Goal: Book appointment/travel/reservation

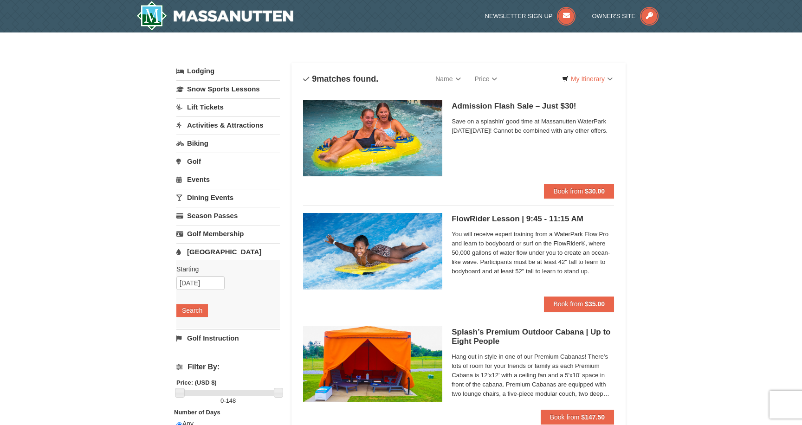
click at [208, 125] on link "Activities & Attractions" at bounding box center [228, 125] width 104 height 17
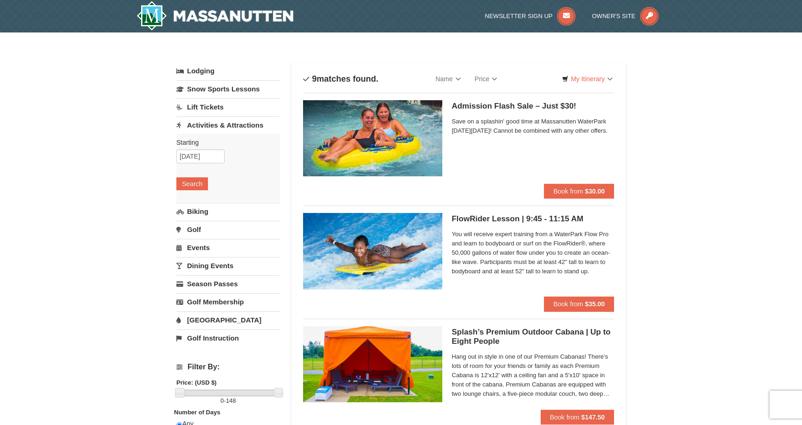
click at [192, 190] on div "Starting Please format dates MM/DD/YYYY Please format dates MM/DD/YYYY 09/06/20…" at bounding box center [228, 168] width 104 height 68
click at [194, 185] on button "Search" at bounding box center [192, 183] width 32 height 13
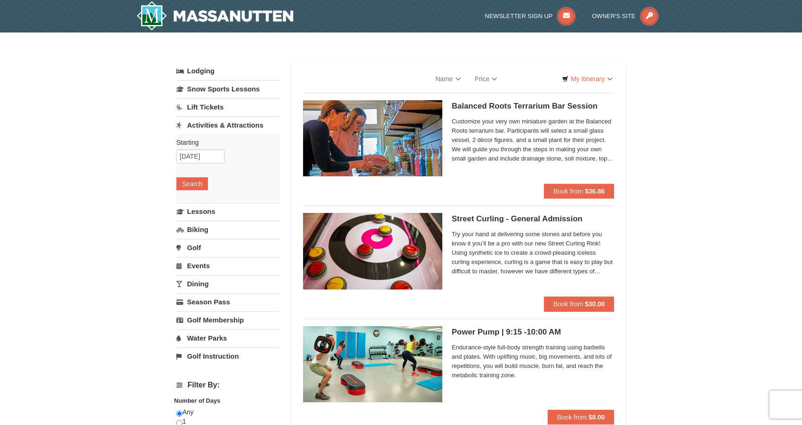
select select "9"
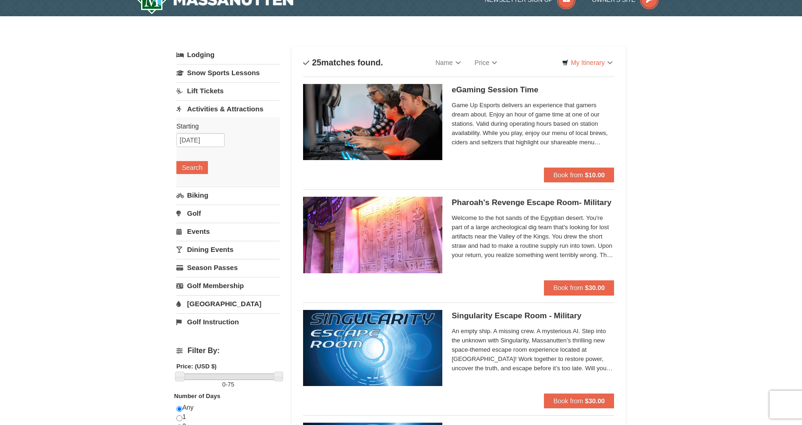
scroll to position [22, 0]
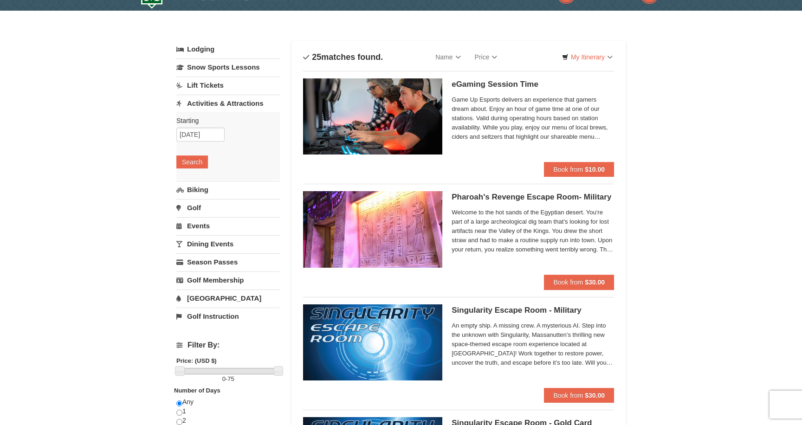
click at [208, 301] on link "[GEOGRAPHIC_DATA]" at bounding box center [228, 298] width 104 height 17
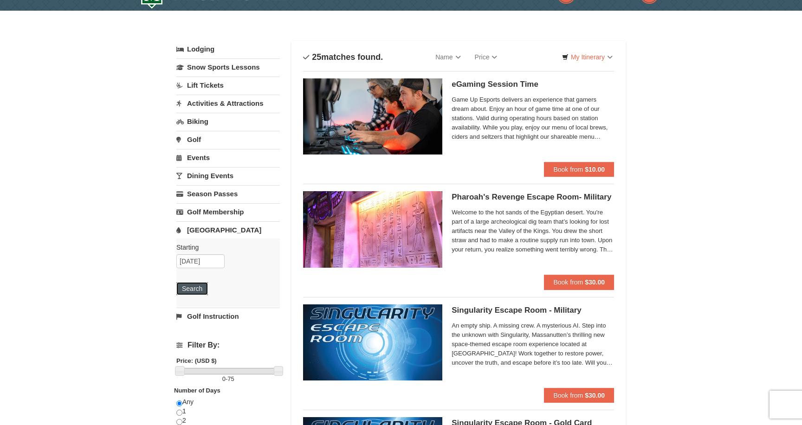
click at [196, 291] on button "Search" at bounding box center [192, 288] width 32 height 13
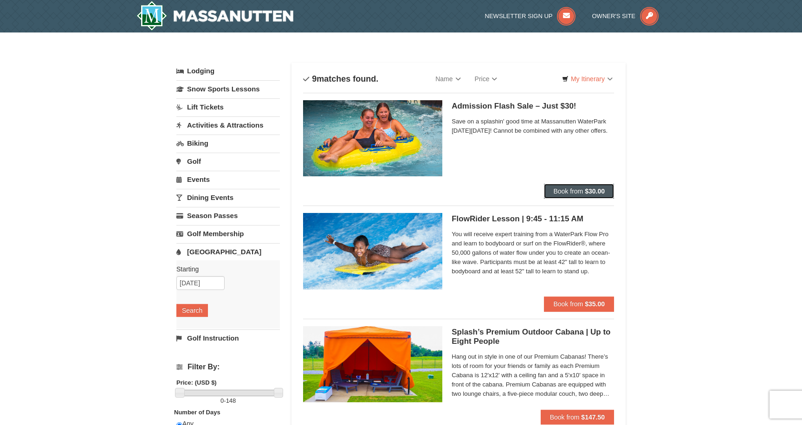
click at [585, 191] on strong "$30.00" at bounding box center [595, 191] width 20 height 7
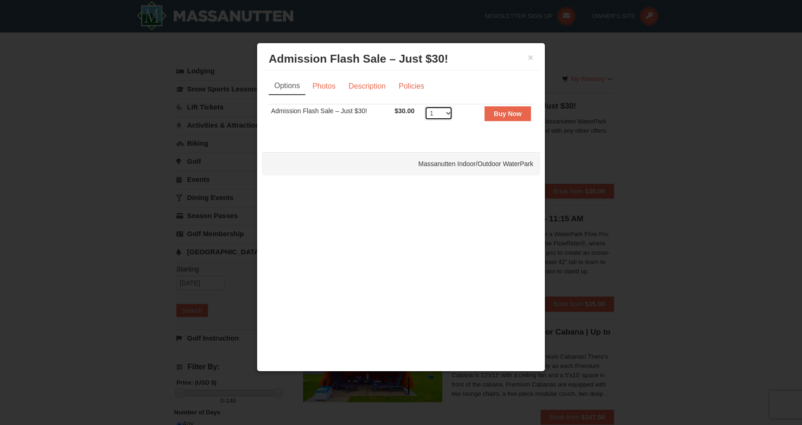
click at [447, 115] on select "1 2 3 4 5 6 7 8 9 10 11 12 13 14 15 16 17 18 19 20 21 22 23 24 25 26 27 28 29 3…" at bounding box center [439, 113] width 28 height 14
select select "4"
click at [481, 168] on div "Massanutten Indoor/Outdoor WaterPark" at bounding box center [401, 163] width 278 height 23
click at [507, 108] on button "Buy Now" at bounding box center [508, 113] width 46 height 15
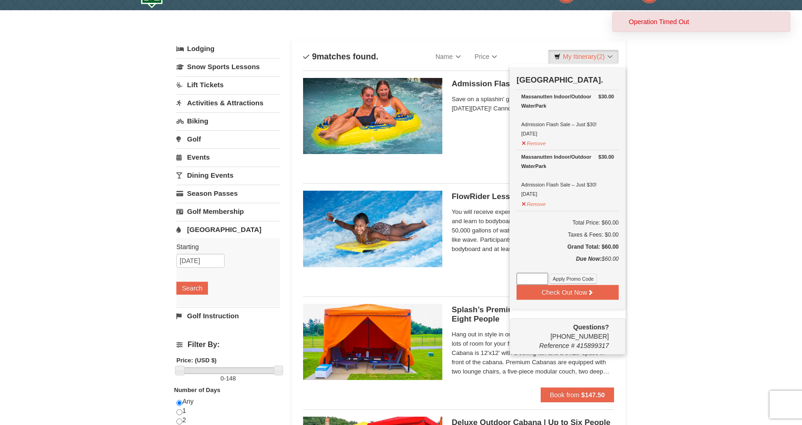
scroll to position [28, 0]
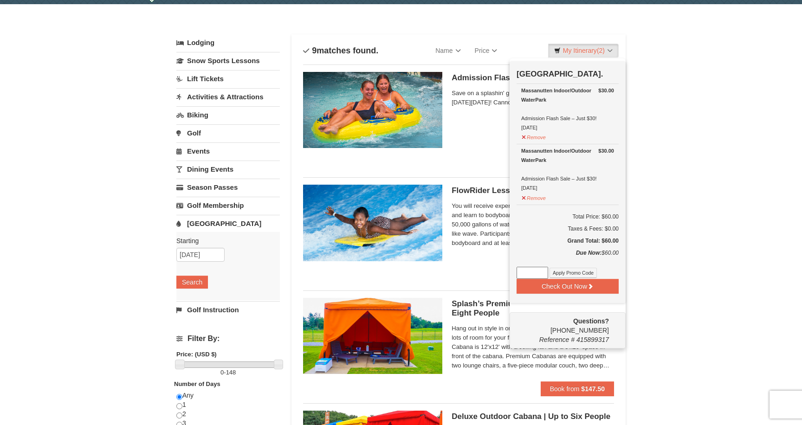
click at [536, 275] on input at bounding box center [533, 273] width 32 height 12
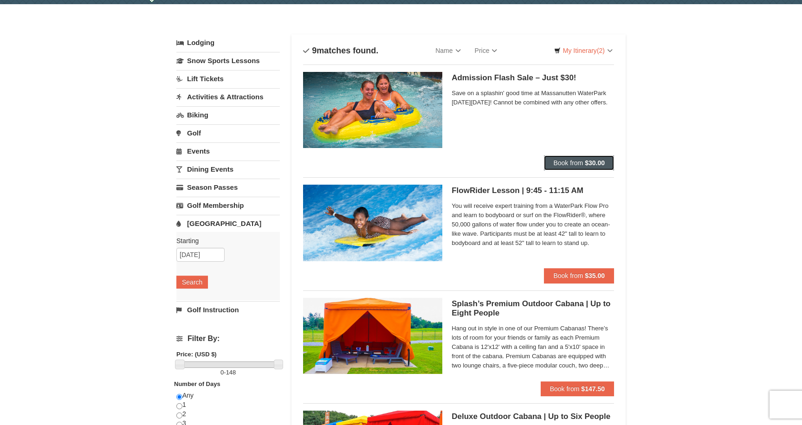
click at [582, 168] on button "Book from $30.00" at bounding box center [579, 162] width 70 height 15
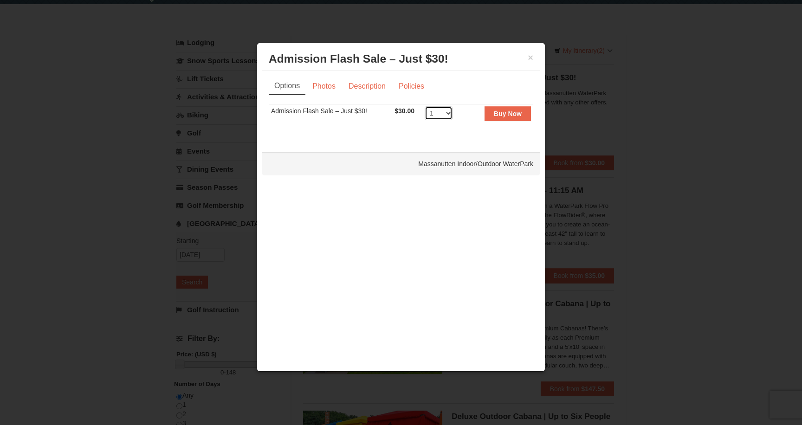
click at [445, 116] on select "1 2 3 4 5 6 7 8 9 10 11 12 13 14 15 16 17 18 19 20 21 22 23 24 25 26 27 28 29 3…" at bounding box center [439, 113] width 28 height 14
select select "4"
click at [479, 117] on td "Buy Now" at bounding box center [497, 115] width 71 height 23
click at [509, 114] on strong "Buy Now" at bounding box center [508, 113] width 28 height 7
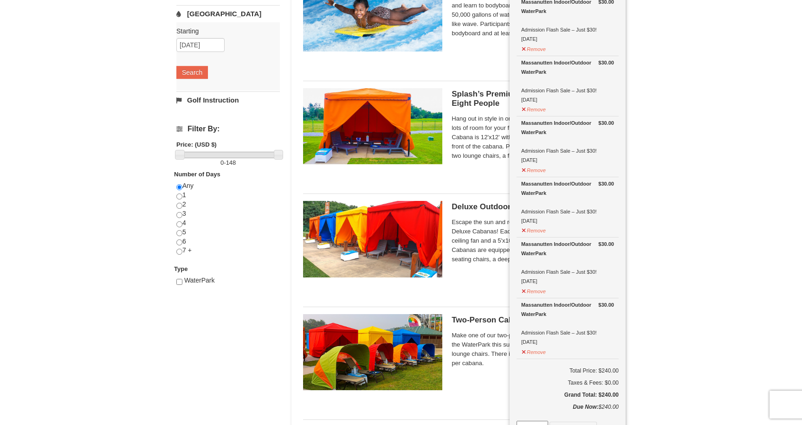
scroll to position [237, 0]
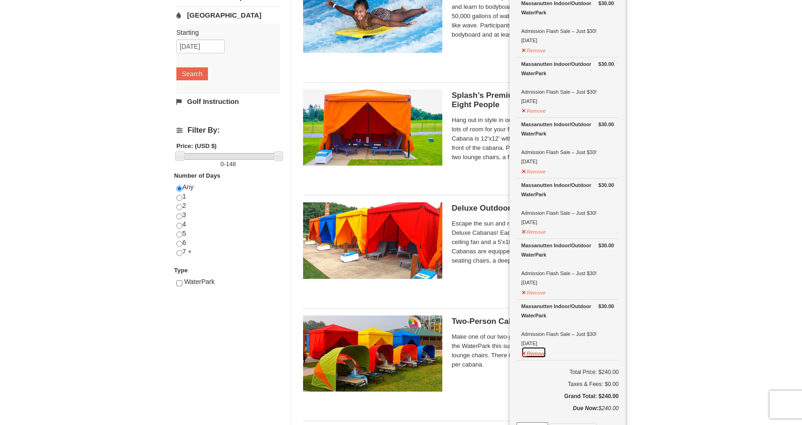
click at [544, 353] on button "Remove" at bounding box center [533, 353] width 25 height 12
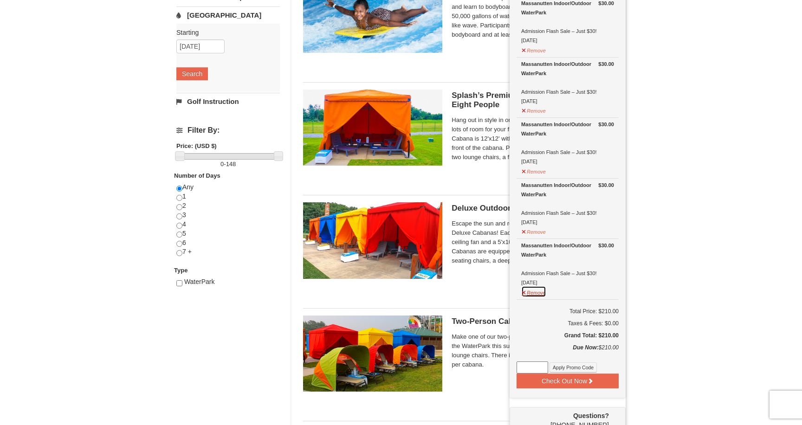
click at [538, 289] on button "Remove" at bounding box center [533, 292] width 25 height 12
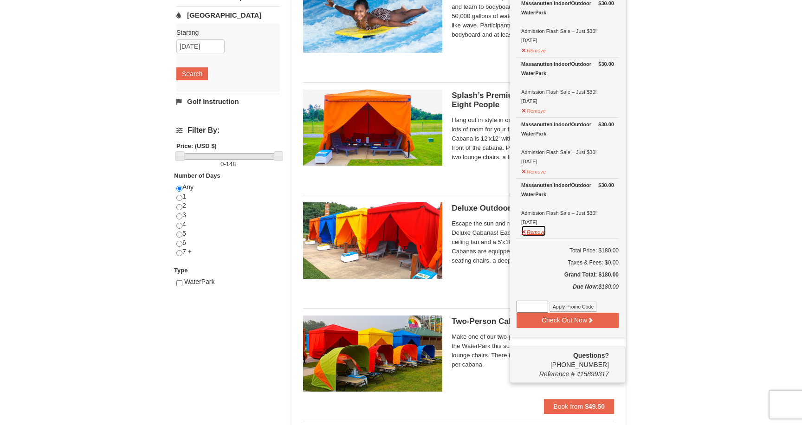
click at [537, 232] on button "Remove" at bounding box center [533, 231] width 25 height 12
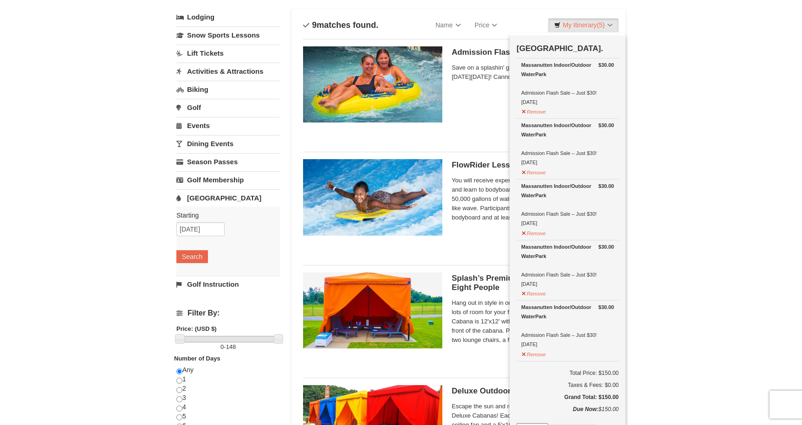
scroll to position [52, 0]
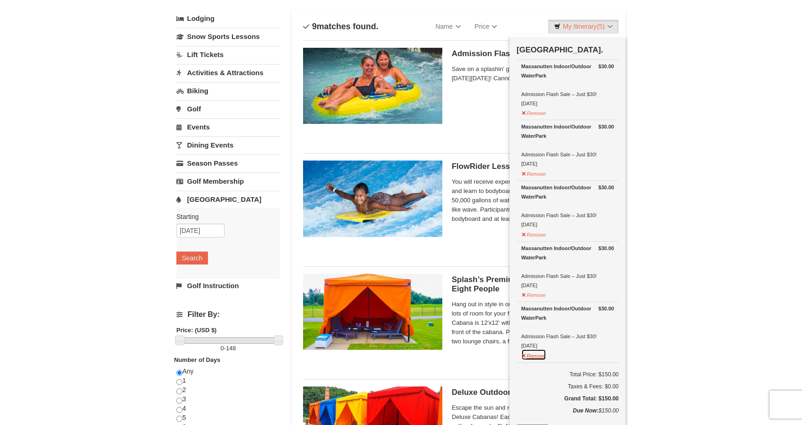
click at [535, 351] on button "Remove" at bounding box center [533, 355] width 25 height 12
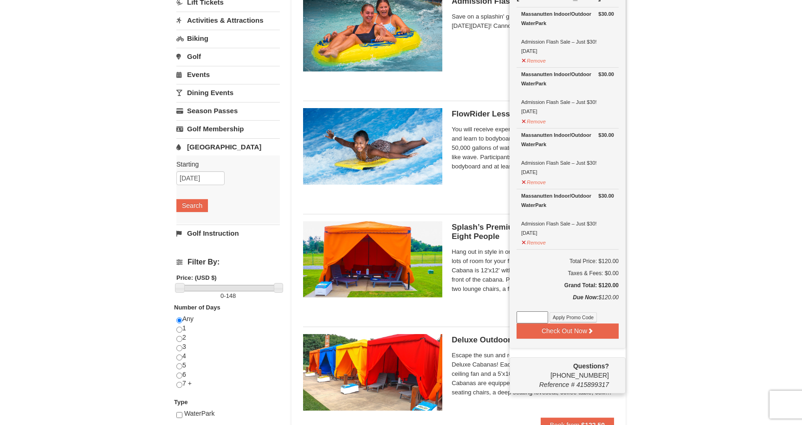
scroll to position [0, 0]
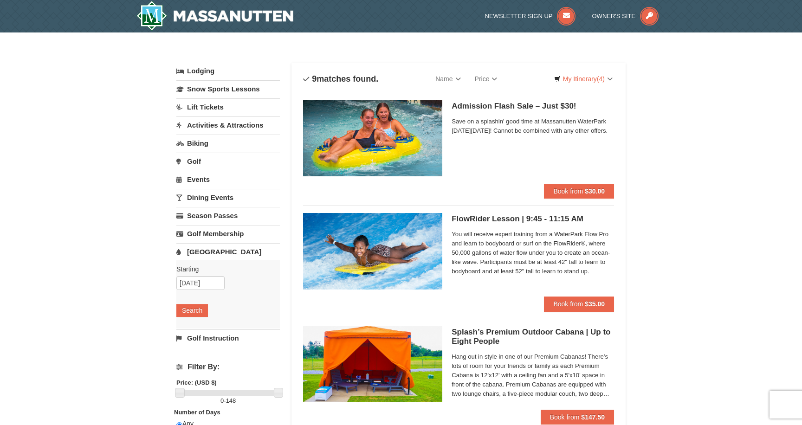
click at [210, 75] on link "Lodging" at bounding box center [228, 71] width 104 height 17
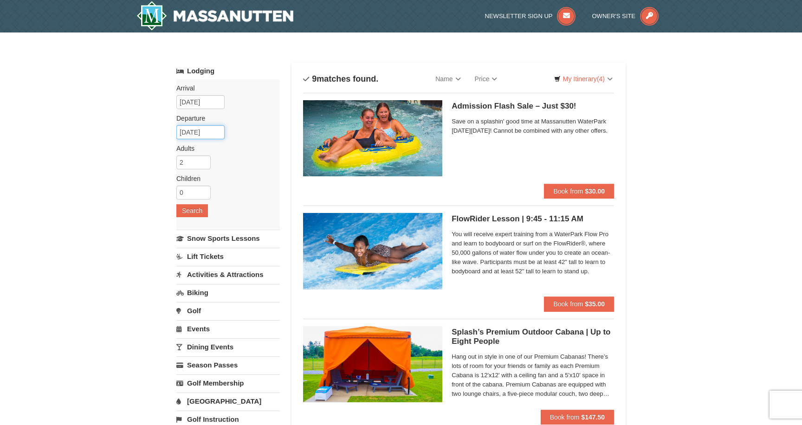
click at [202, 131] on input "09/08/2025" at bounding box center [200, 132] width 48 height 14
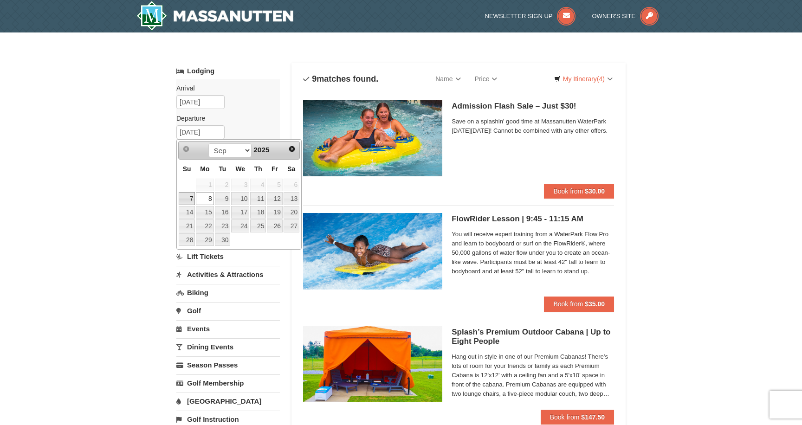
click at [189, 199] on link "7" at bounding box center [187, 198] width 16 height 13
type input "[DATE]"
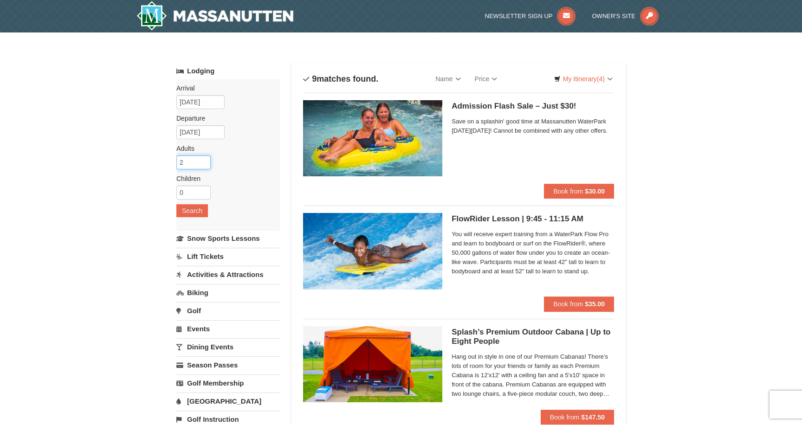
click at [188, 157] on input "2" at bounding box center [193, 162] width 34 height 14
click at [198, 189] on input "0" at bounding box center [193, 193] width 34 height 14
click at [204, 190] on input "1" at bounding box center [193, 193] width 34 height 14
type input "2"
click at [204, 190] on input "2" at bounding box center [193, 193] width 34 height 14
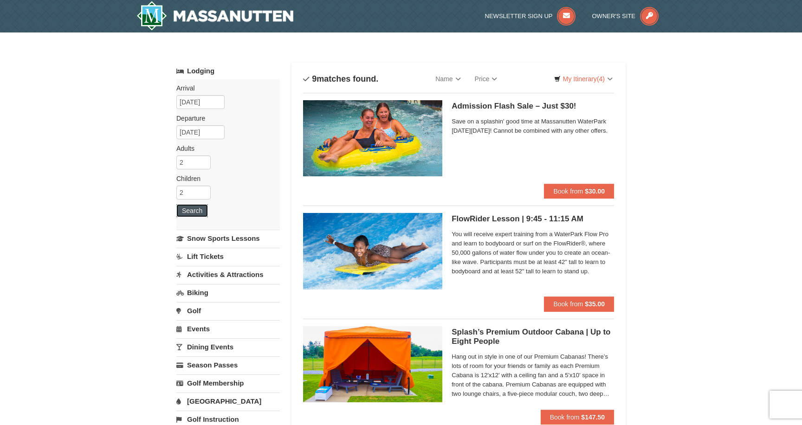
click at [197, 209] on button "Search" at bounding box center [192, 210] width 32 height 13
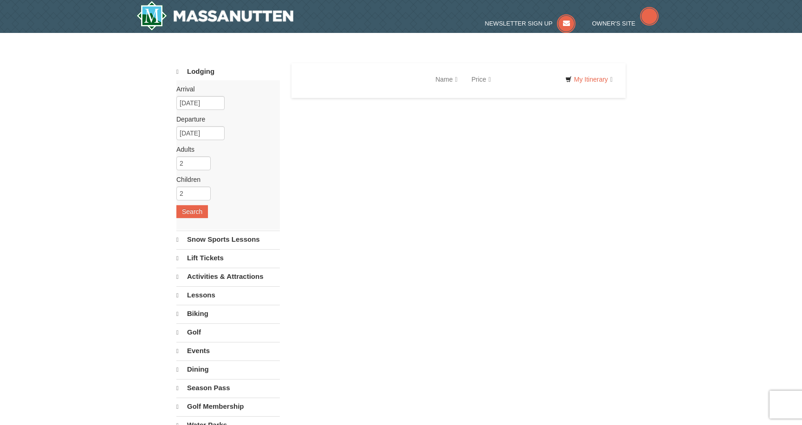
select select "9"
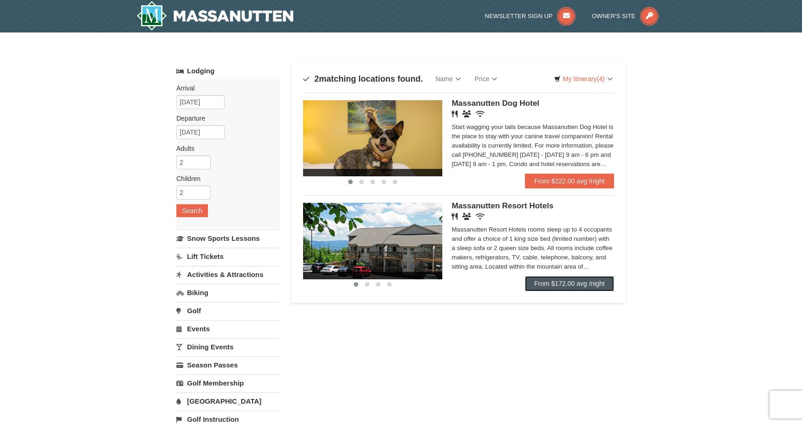
click at [581, 278] on link "From $172.00 avg /night" at bounding box center [569, 283] width 89 height 15
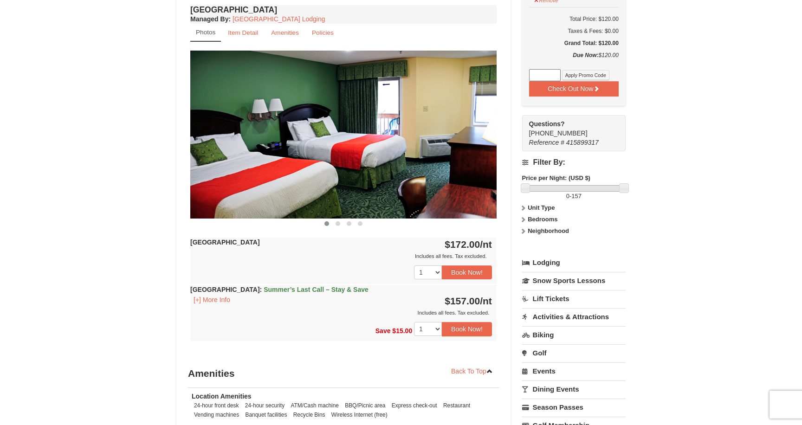
scroll to position [359, 0]
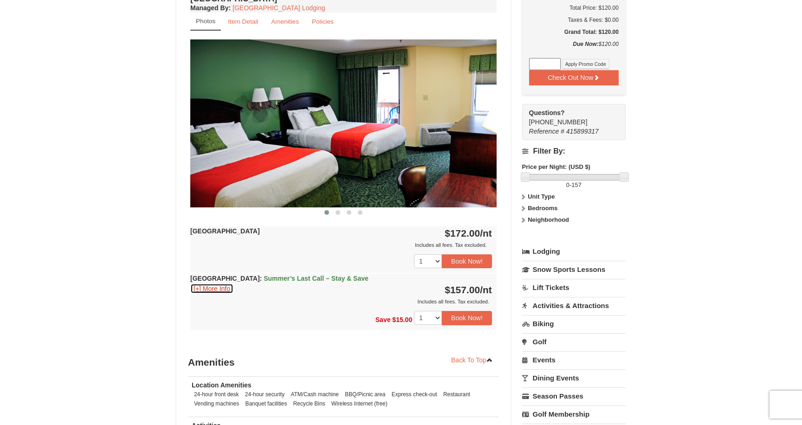
click at [214, 291] on button "[+] More Info" at bounding box center [211, 289] width 43 height 10
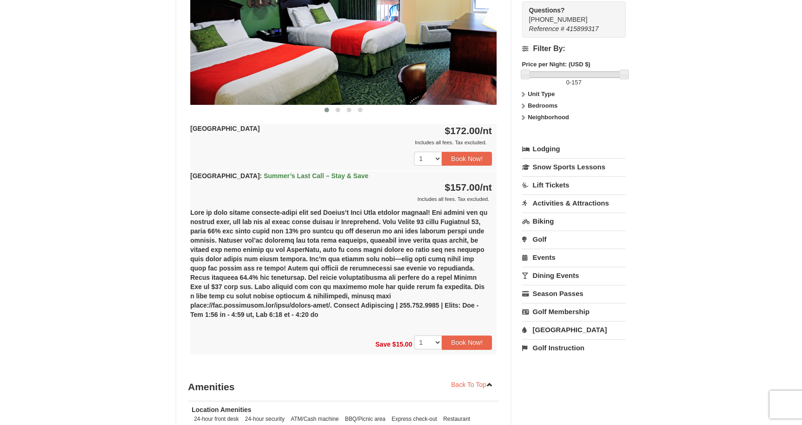
scroll to position [464, 0]
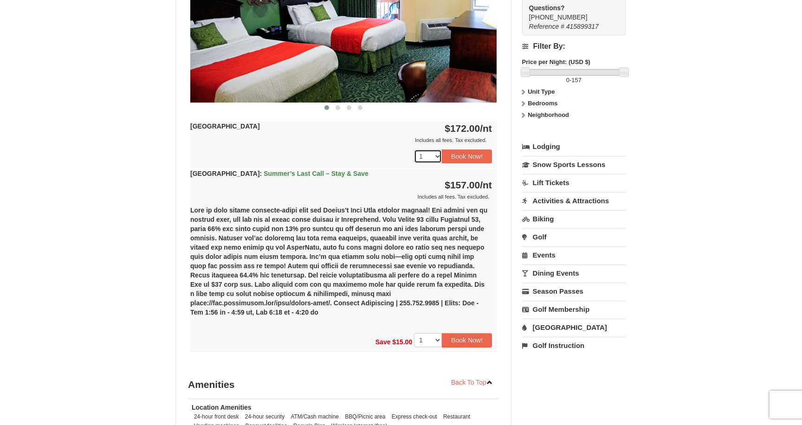
click at [440, 157] on select "1 2 3 4 5 6 7 8 9 10 11 12 13 14 15 16 17 18" at bounding box center [428, 156] width 28 height 14
click at [439, 333] on select "1 2 3 4 5 6 7 8 9 10 11 12 13 14" at bounding box center [428, 340] width 28 height 14
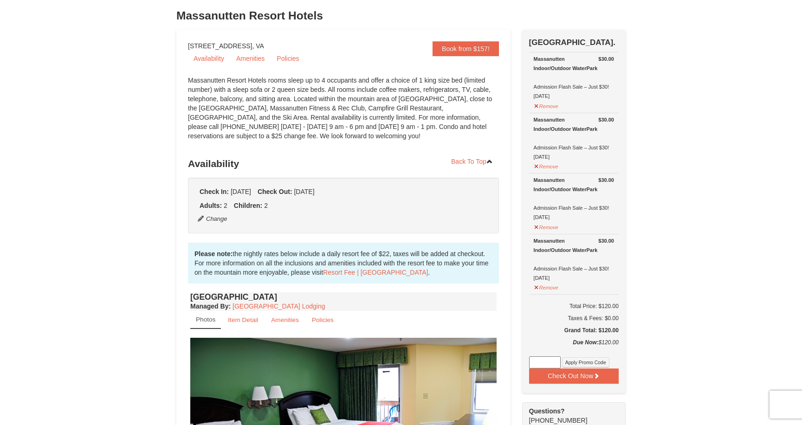
scroll to position [0, 0]
